Goal: Task Accomplishment & Management: Complete application form

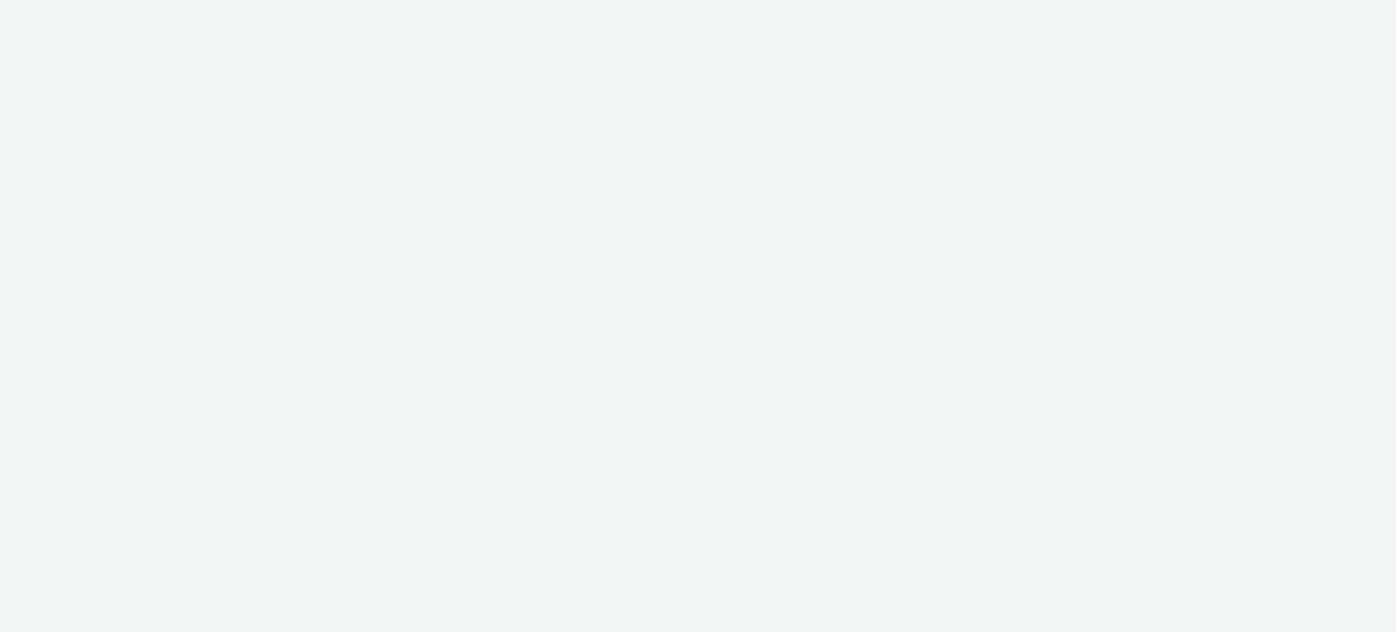
select select "ac009755-aa48-4799-8050-7a339a378eb8"
select select "79162ed7-0017-4339-93b0-3399b708648f"
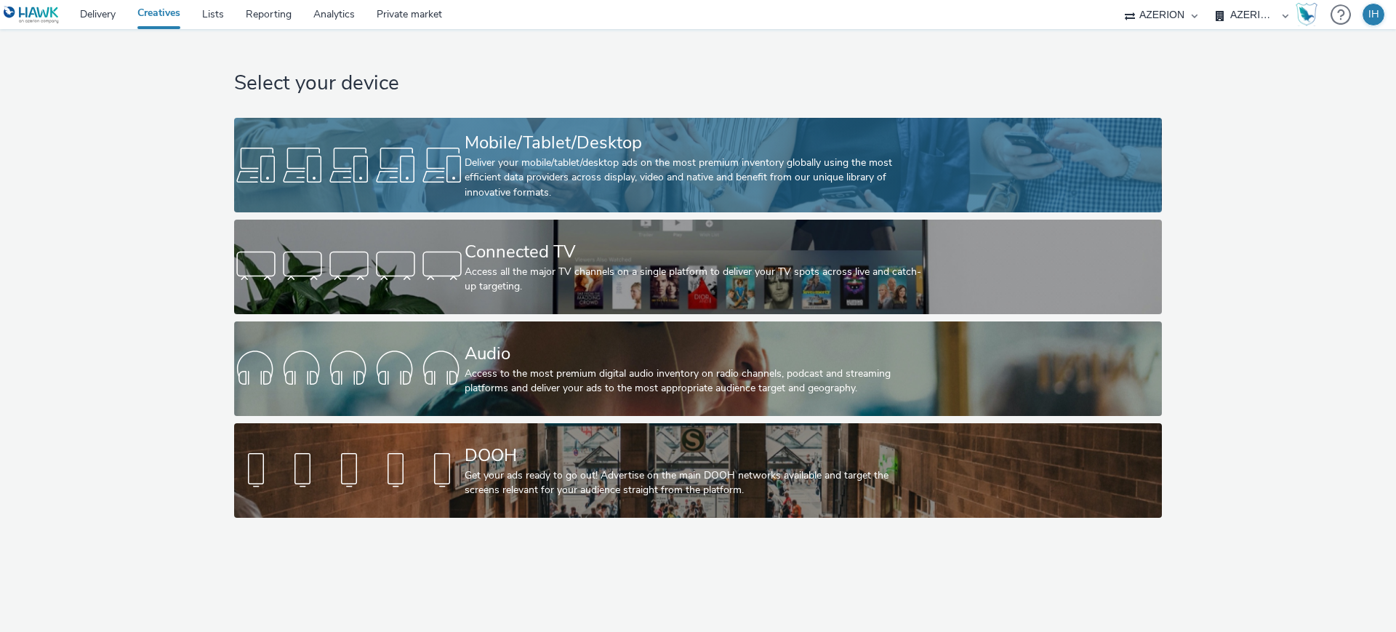
click at [477, 150] on div "Mobile/Tablet/Desktop" at bounding box center [695, 142] width 461 height 25
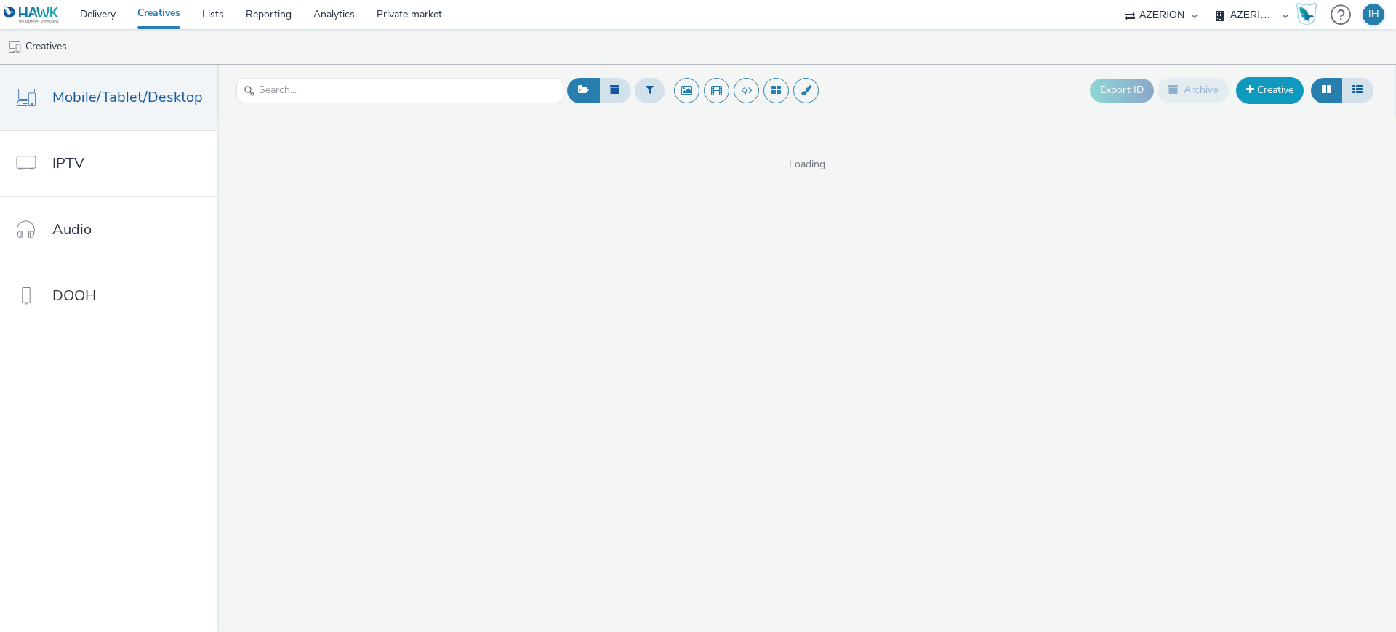
click at [1261, 89] on link "Creative" at bounding box center [1270, 90] width 68 height 26
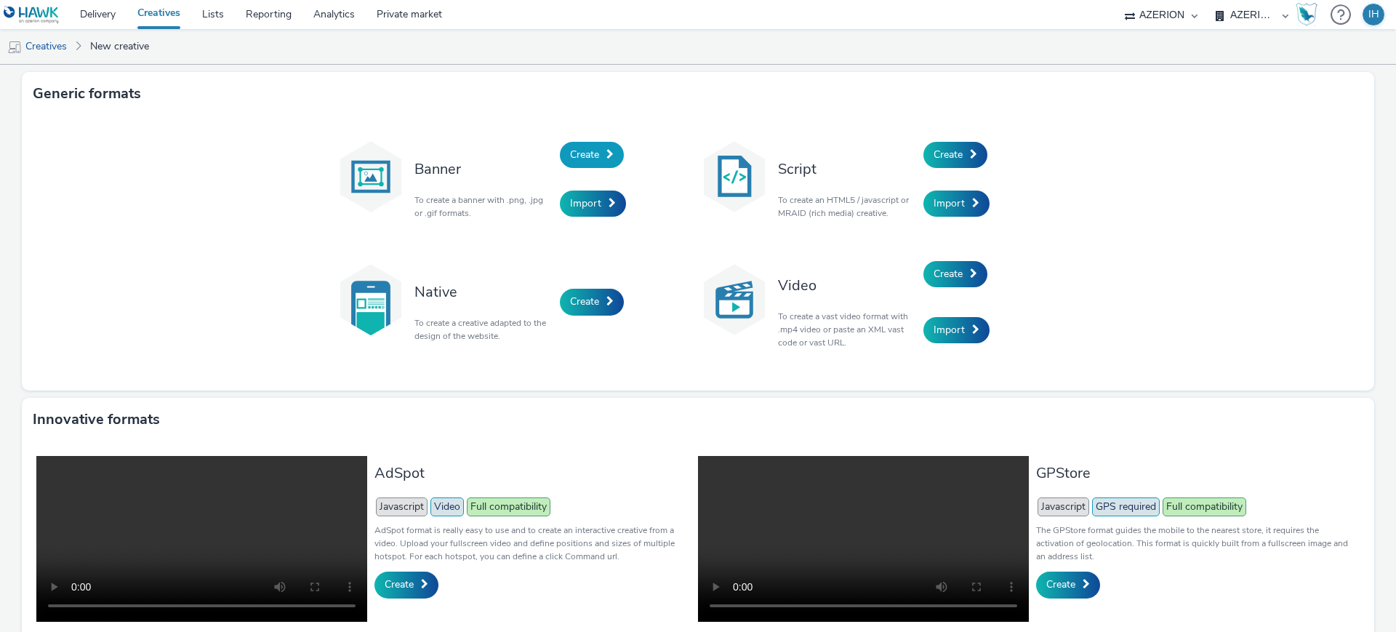
click at [594, 154] on link "Create" at bounding box center [592, 155] width 64 height 26
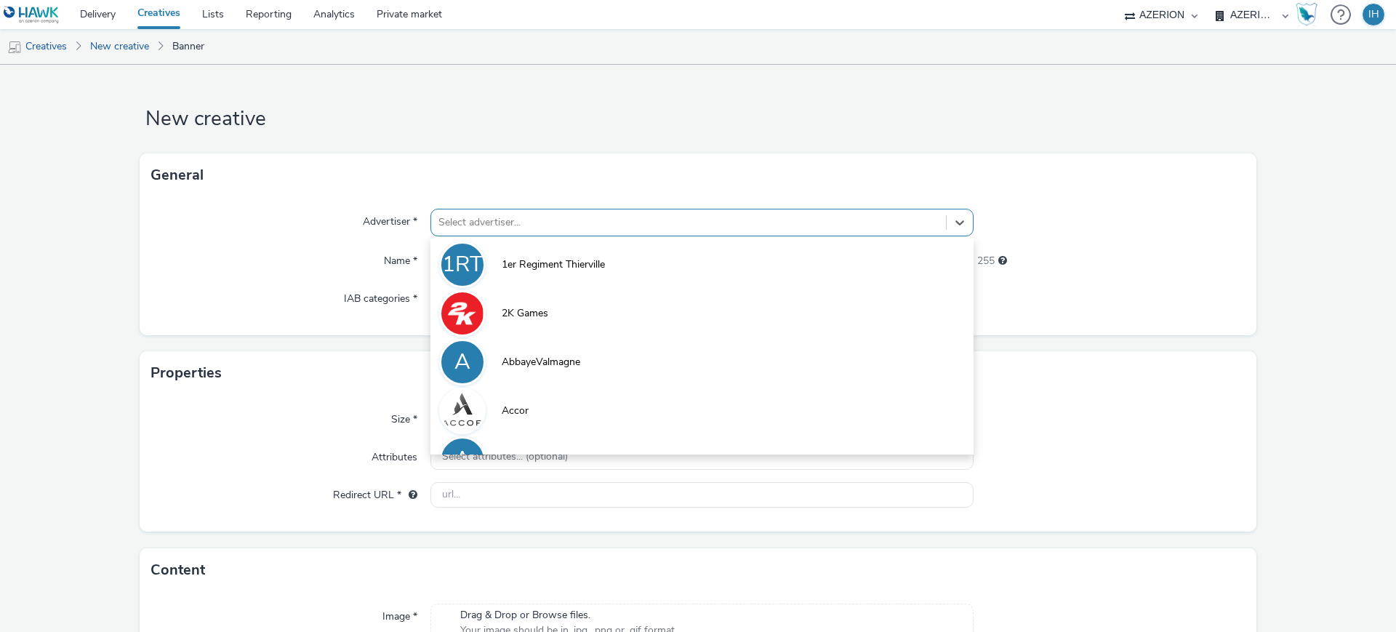
click at [603, 226] on div at bounding box center [688, 222] width 500 height 17
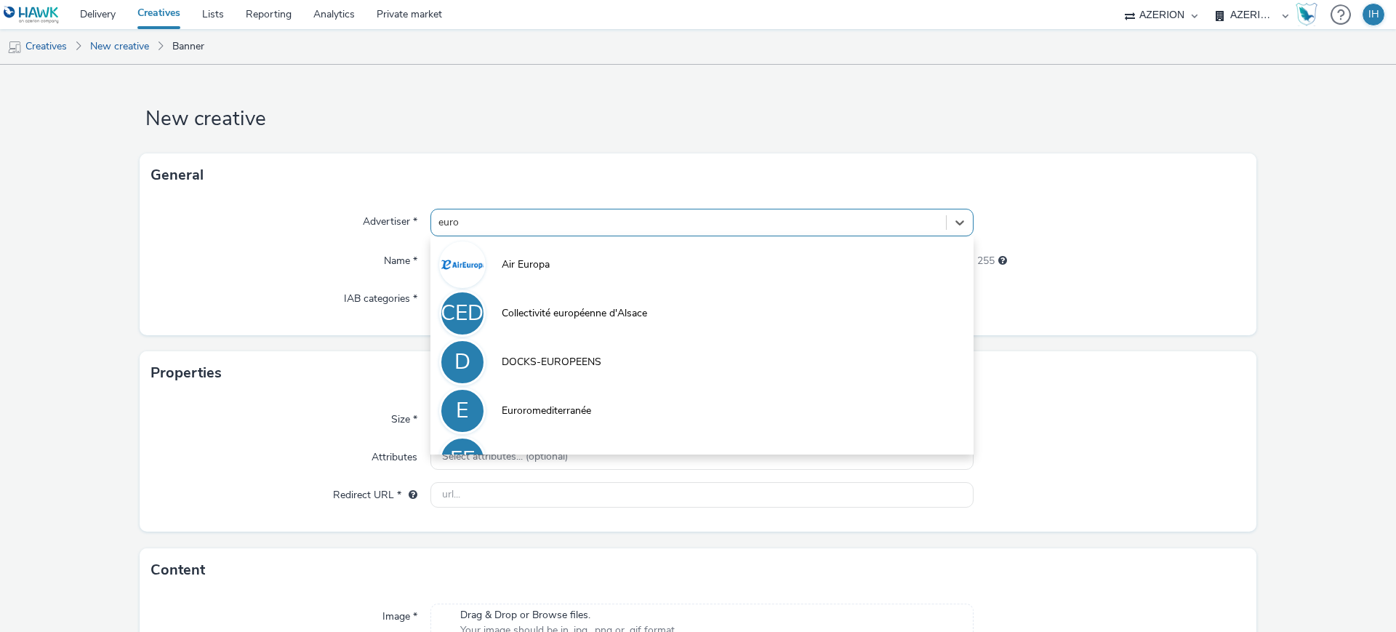
type input "europ"
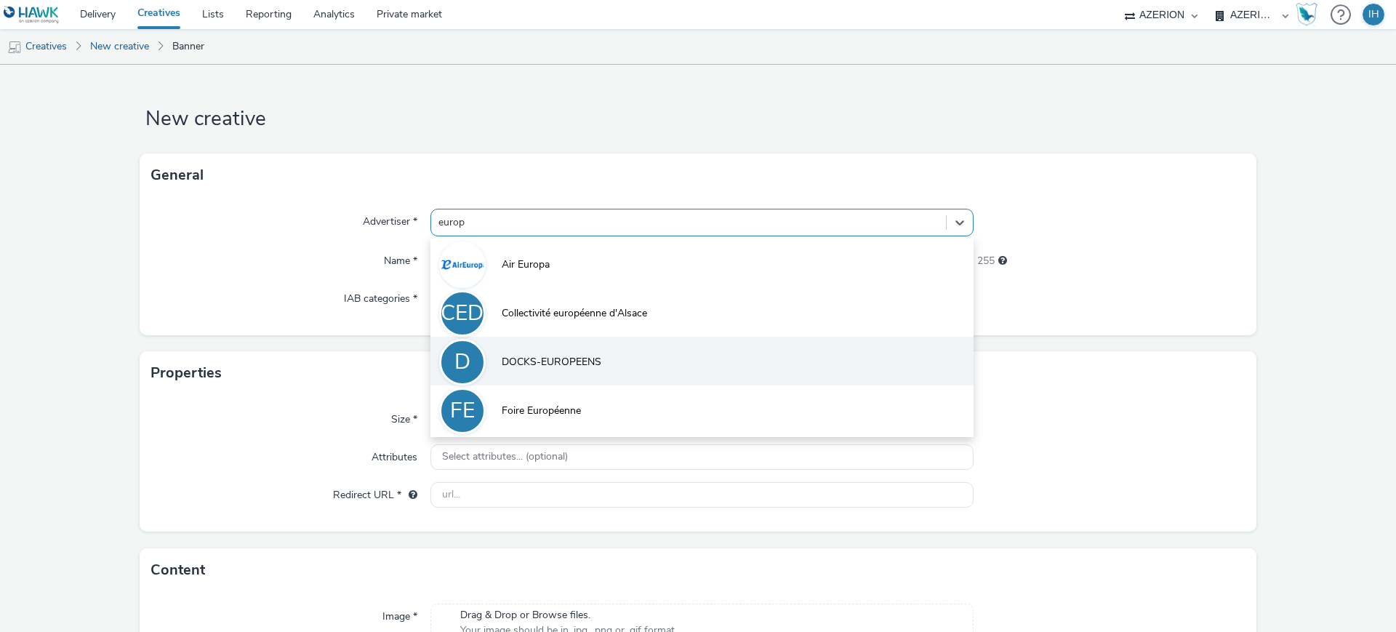
click at [565, 366] on span "DOCKS-EUROPEENS" at bounding box center [552, 362] width 100 height 15
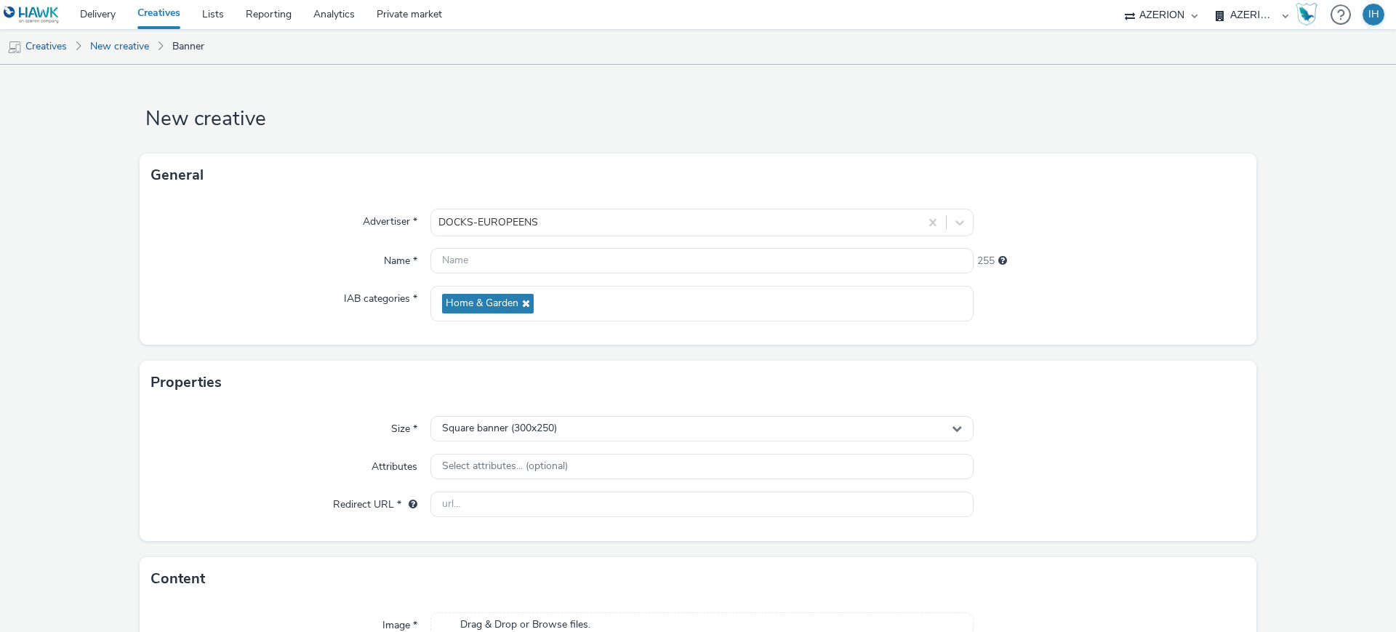
click at [88, 302] on form "New creative General Advertiser * DOCKS-EUROPEENS Name * 255 IAB categories * H…" at bounding box center [698, 416] width 1396 height 702
click at [527, 260] on input "text" at bounding box center [701, 260] width 543 height 25
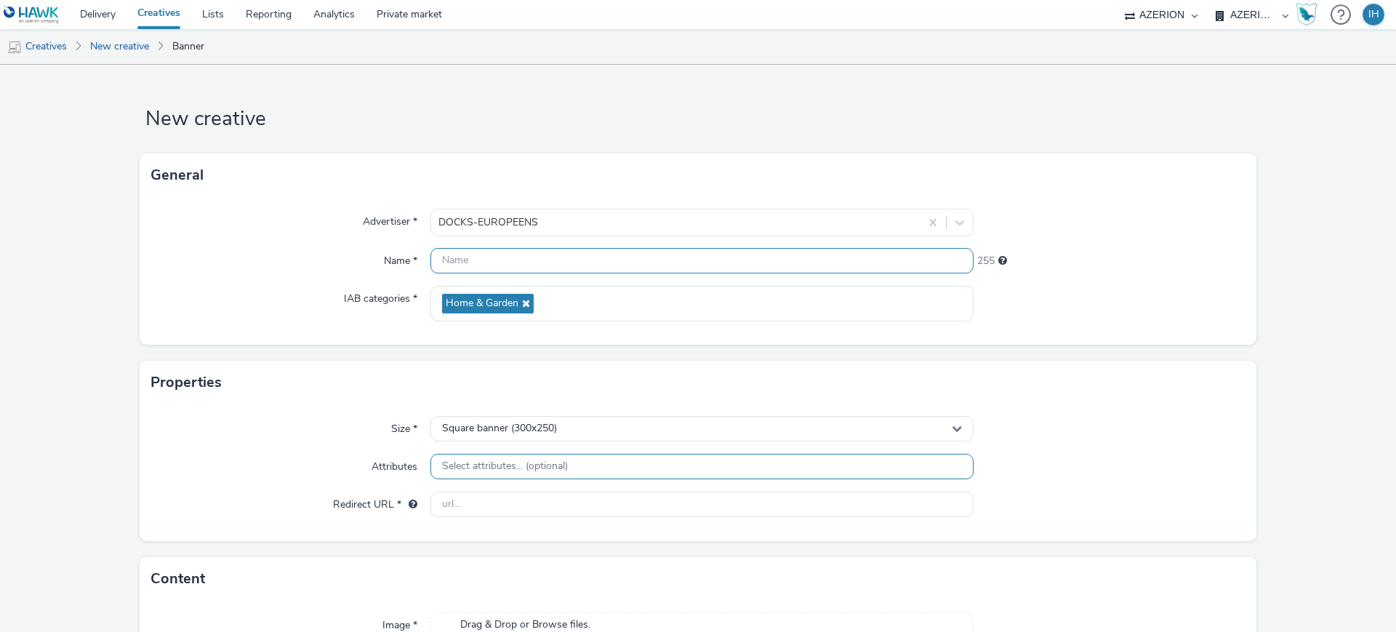
paste input "320x480 - REPRISE"
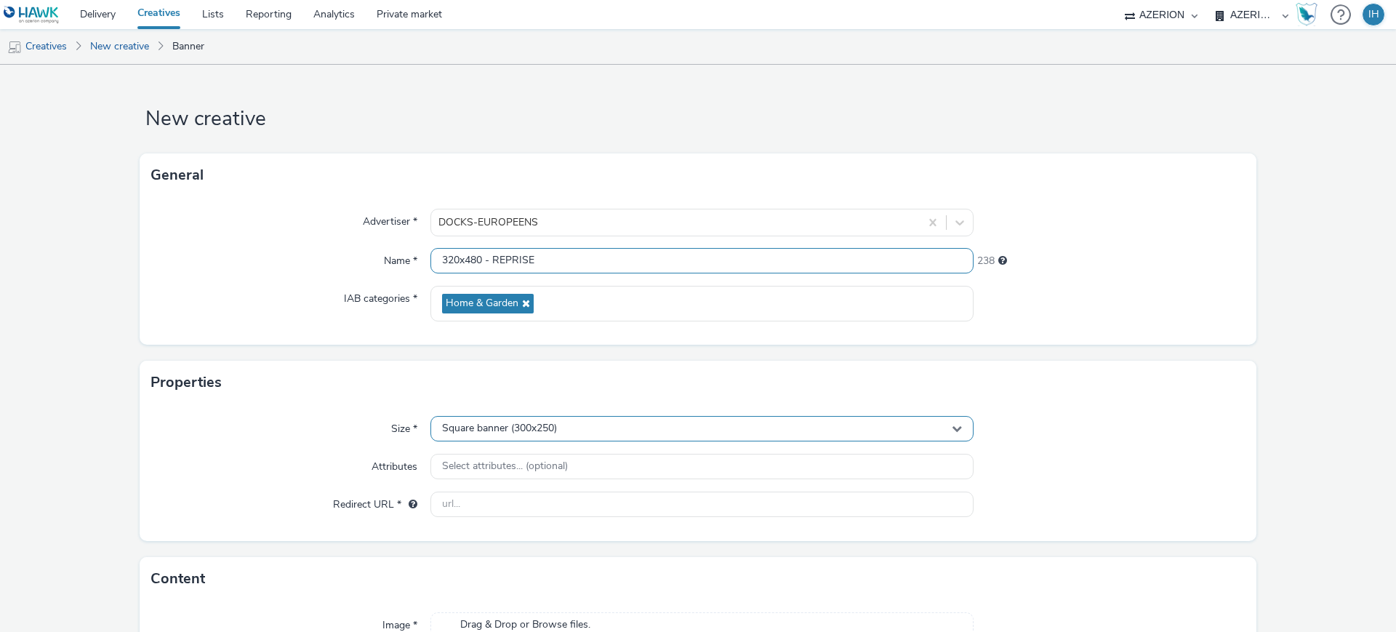
type input "320x480 - REPRISE"
click at [552, 427] on span "Square banner (300x250)" at bounding box center [499, 428] width 115 height 12
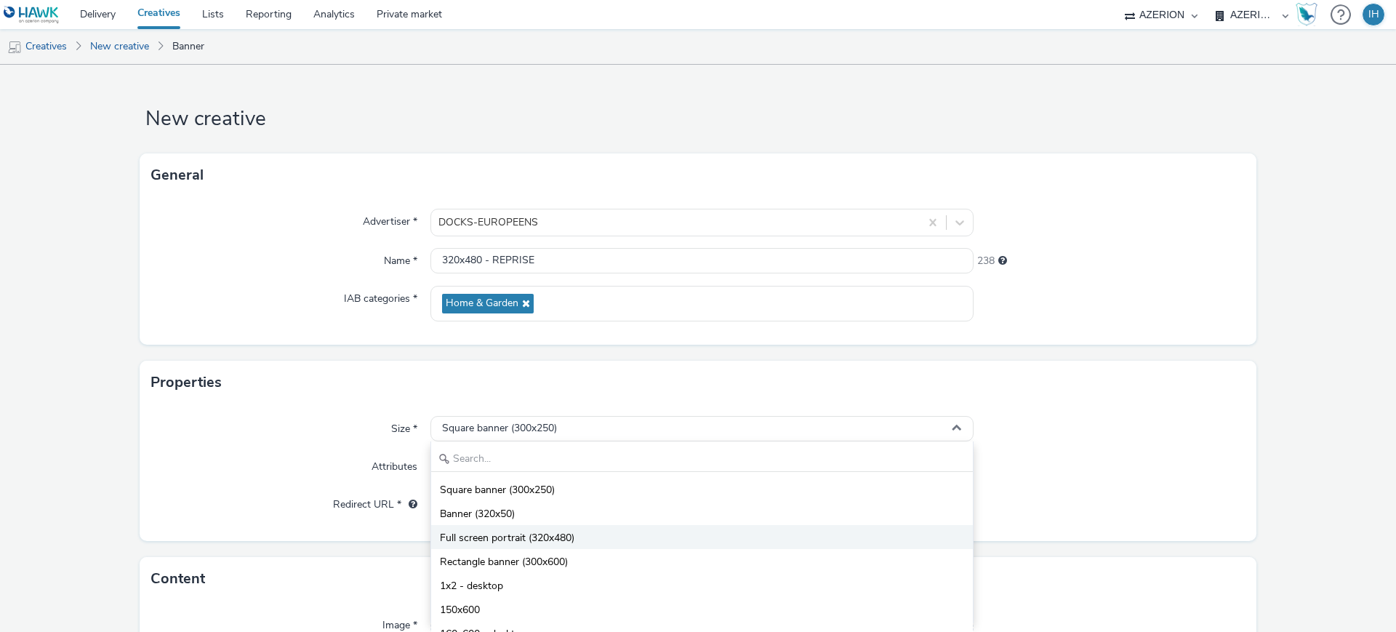
click at [546, 539] on span "Full screen portrait (320x480)" at bounding box center [507, 538] width 134 height 15
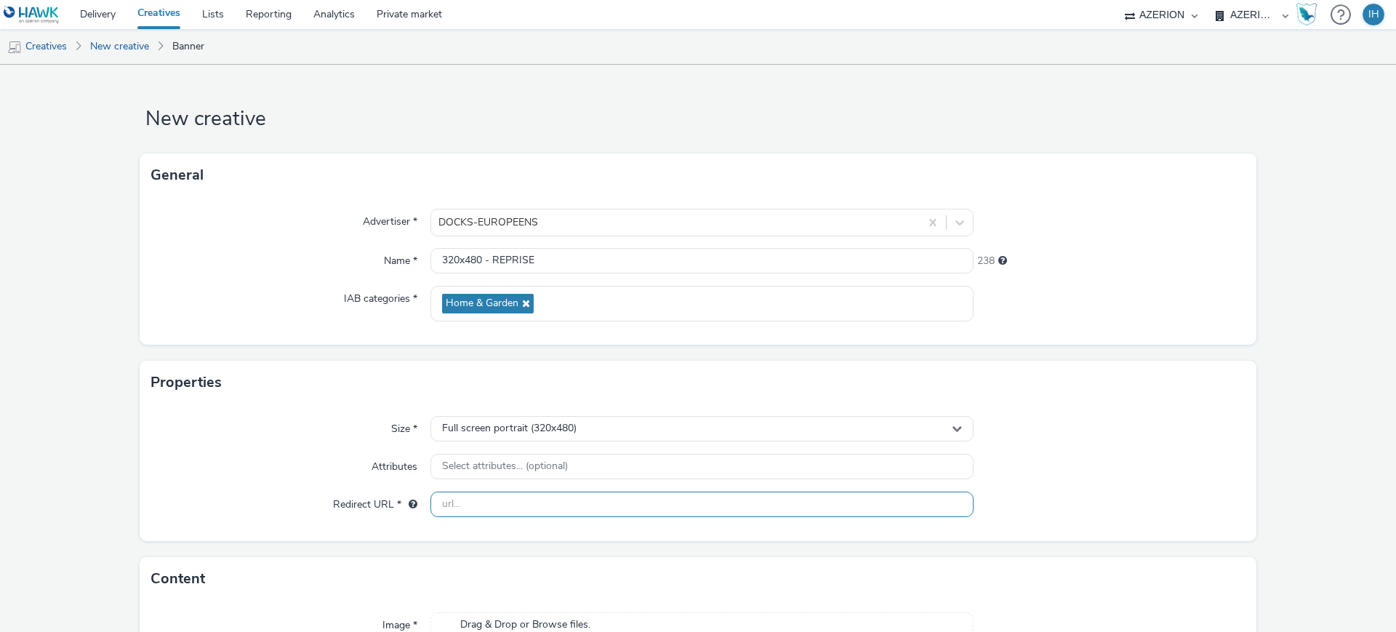
click at [556, 498] on input "text" at bounding box center [701, 503] width 543 height 25
paste input "[URL][DOMAIN_NAME]"
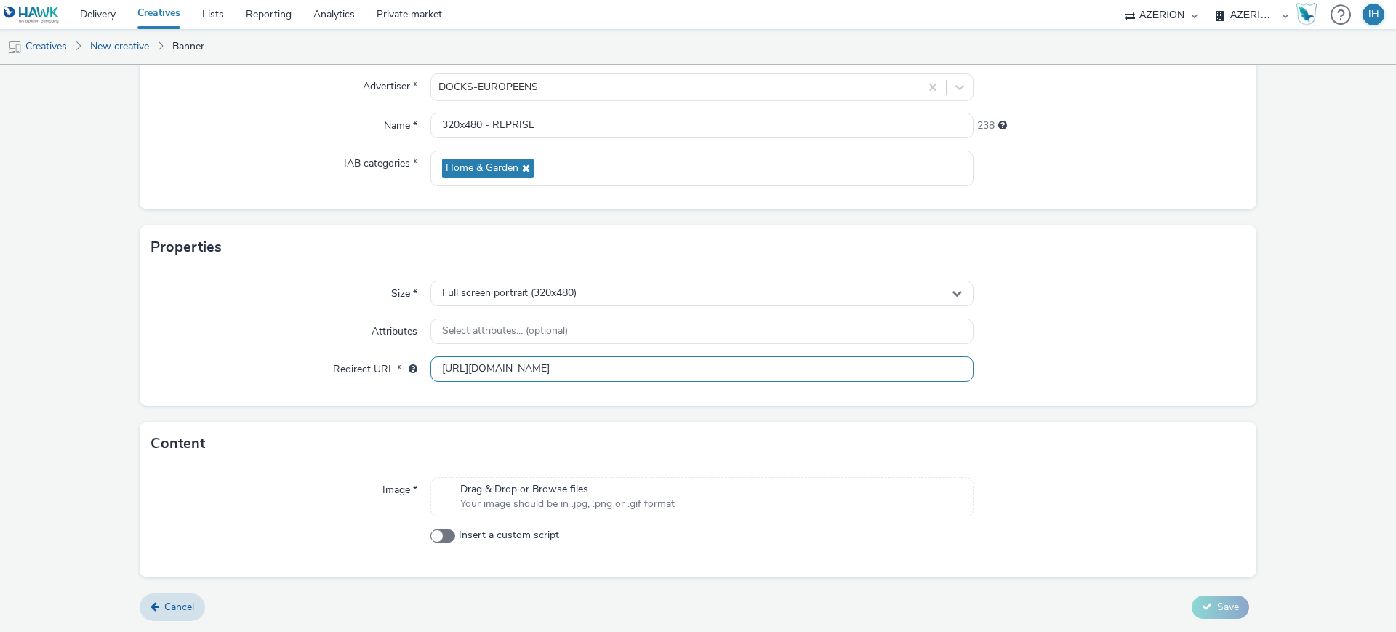
type input "[URL][DOMAIN_NAME]"
click at [582, 503] on span "Your image should be in .jpg, .png or .gif format" at bounding box center [567, 503] width 214 height 15
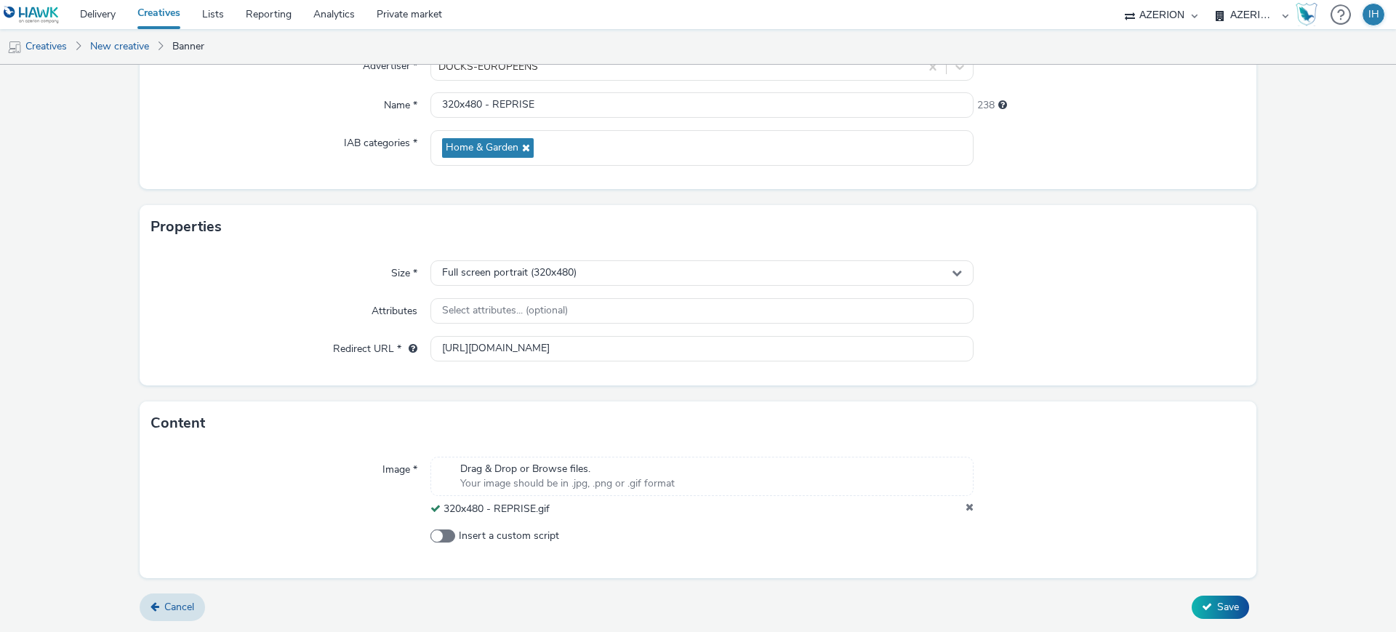
scroll to position [156, 0]
click at [1199, 610] on button "Save" at bounding box center [1219, 606] width 57 height 23
